Goal: Check status: Check status

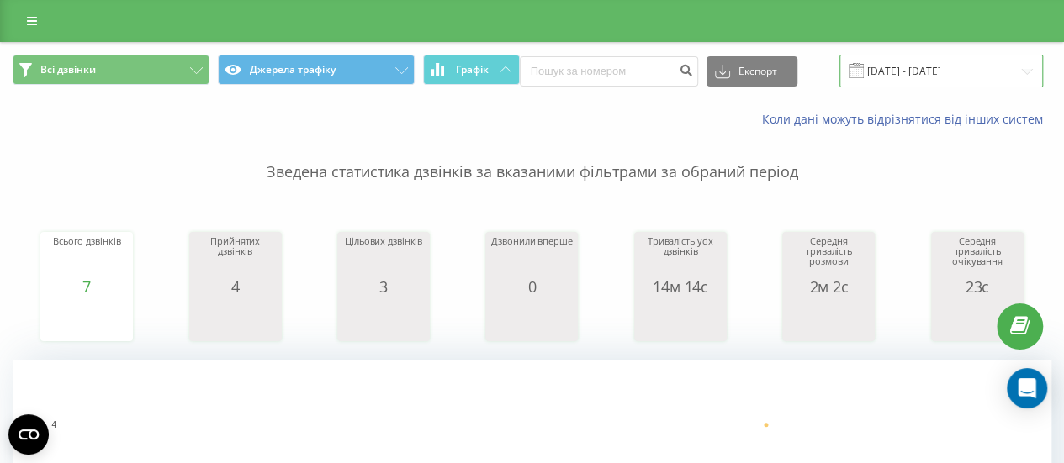
click at [954, 66] on input "18.08.2025 - 19.08.2025" at bounding box center [941, 71] width 204 height 33
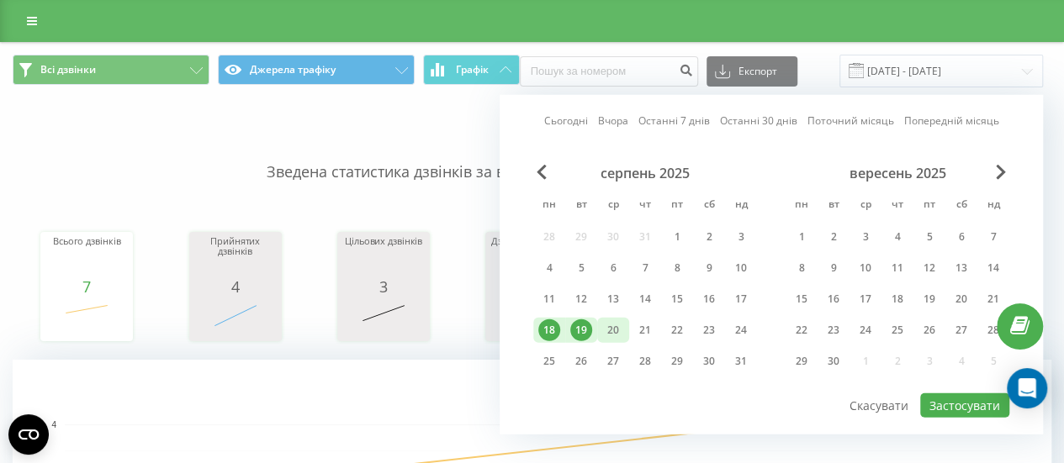
click at [611, 326] on div "20" at bounding box center [613, 331] width 22 height 22
click at [552, 327] on div "18" at bounding box center [549, 331] width 22 height 22
click at [947, 409] on button "Застосувати" at bounding box center [964, 406] width 89 height 24
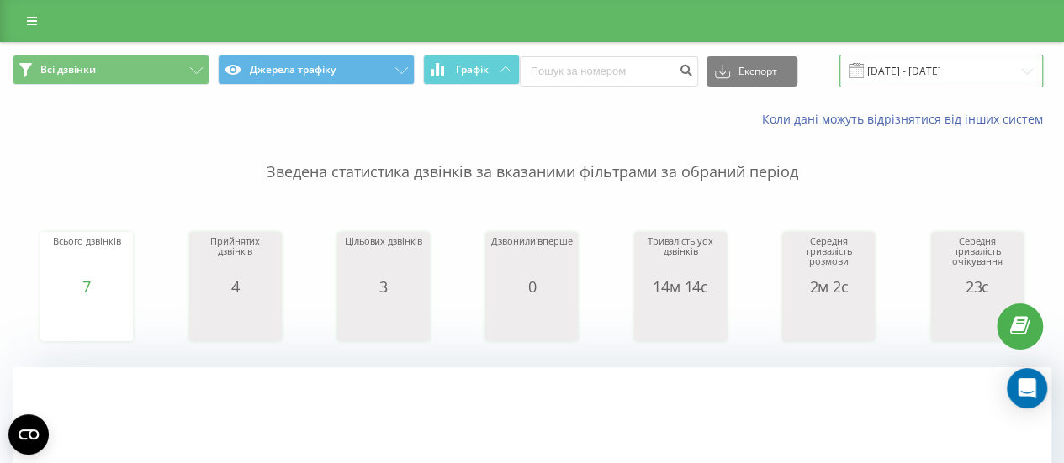
click at [905, 70] on input "[DATE] - [DATE]" at bounding box center [941, 71] width 204 height 33
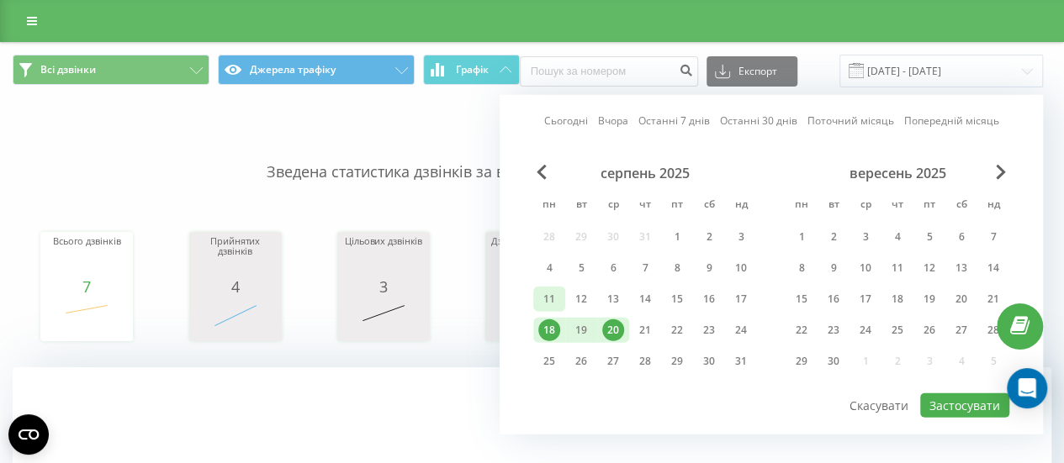
click at [546, 293] on div "11" at bounding box center [549, 299] width 22 height 22
click at [687, 296] on div "15" at bounding box center [677, 299] width 22 height 22
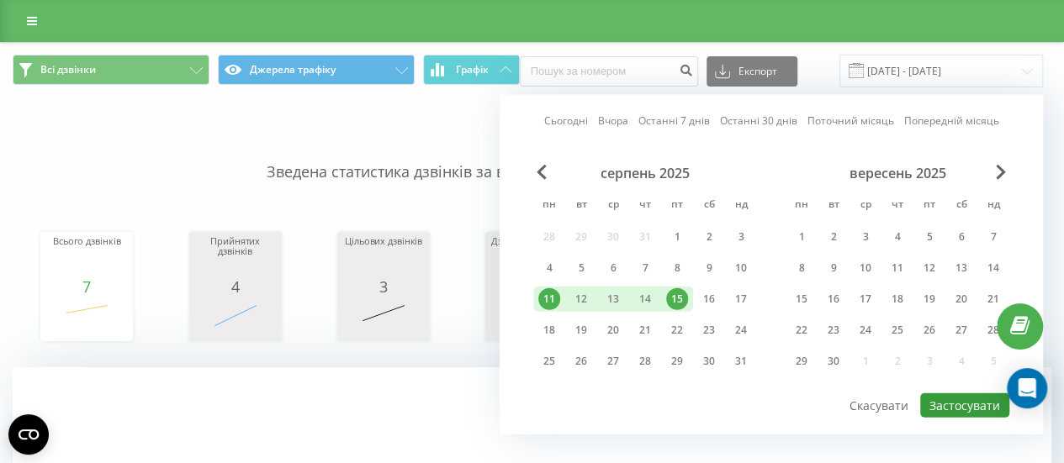
click at [951, 410] on button "Застосувати" at bounding box center [964, 406] width 89 height 24
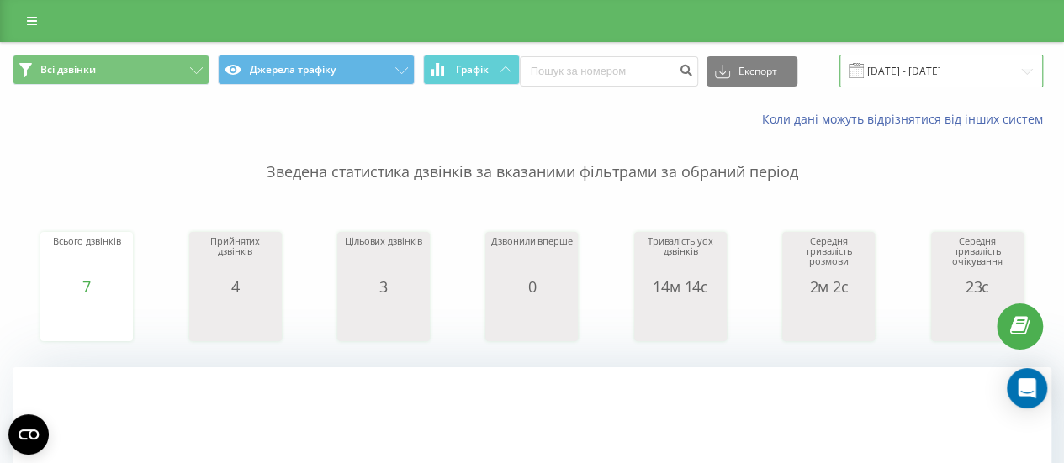
click at [903, 80] on input "11.08.2025 - 15.08.2025" at bounding box center [941, 71] width 204 height 33
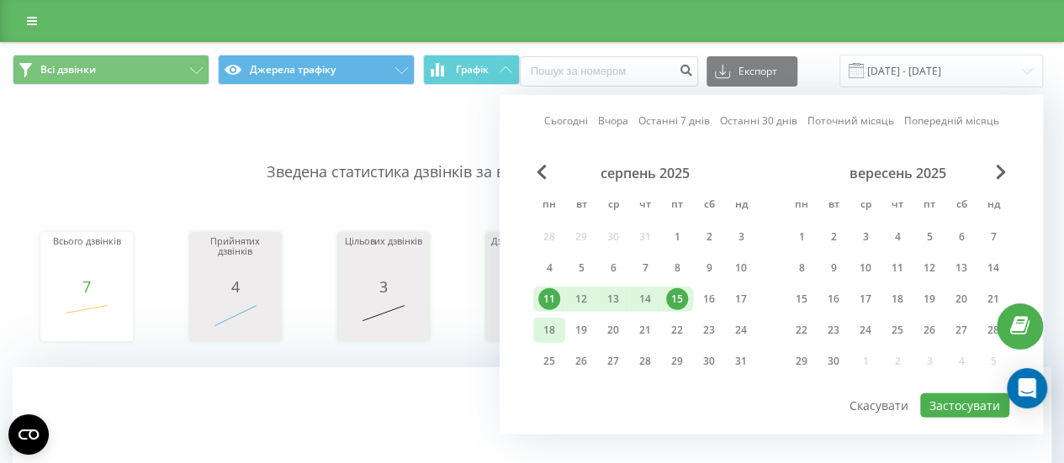
click at [547, 340] on div "18" at bounding box center [549, 330] width 32 height 25
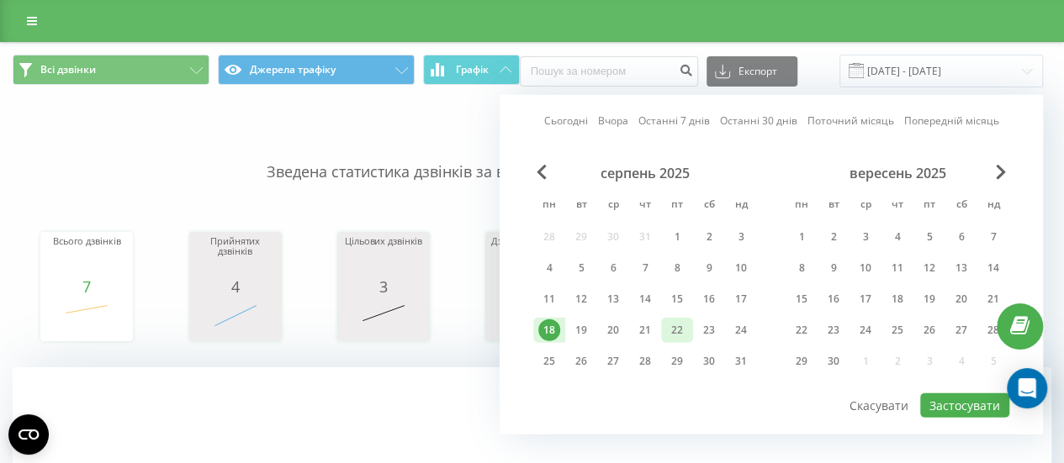
click at [680, 327] on div "22" at bounding box center [677, 331] width 22 height 22
click at [972, 394] on button "Застосувати" at bounding box center [964, 406] width 89 height 24
type input "[DATE] - [DATE]"
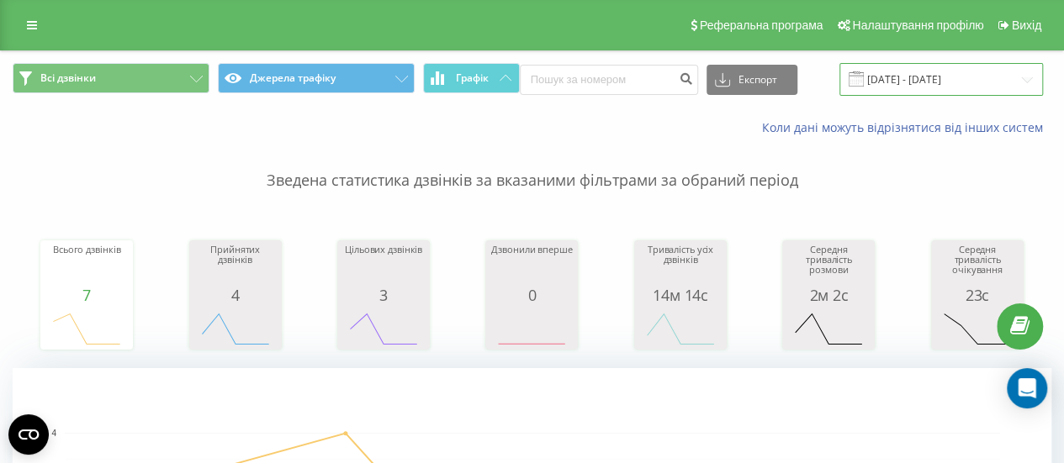
click at [944, 93] on input "[DATE] - [DATE]" at bounding box center [941, 79] width 204 height 33
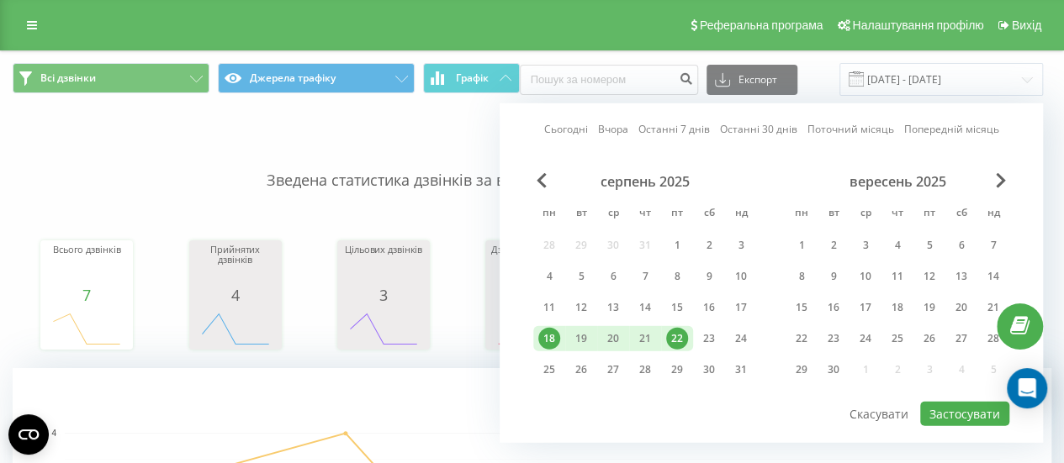
click at [551, 334] on div "18" at bounding box center [549, 339] width 22 height 22
click at [619, 337] on div "20" at bounding box center [613, 339] width 22 height 22
click at [943, 420] on button "Застосувати" at bounding box center [964, 414] width 89 height 24
type input "[DATE] - [DATE]"
